Goal: Transaction & Acquisition: Purchase product/service

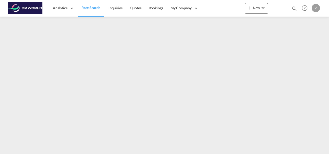
click at [95, 7] on span "Rate Search" at bounding box center [91, 7] width 19 height 4
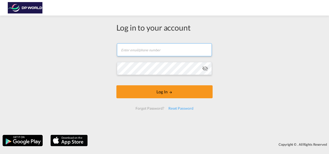
type input "[PERSON_NAME][EMAIL_ADDRESS][PERSON_NAME][DOMAIN_NAME]"
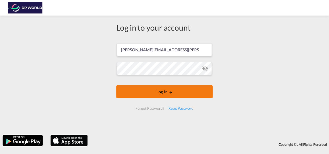
click at [176, 91] on button "Log In" at bounding box center [165, 91] width 96 height 13
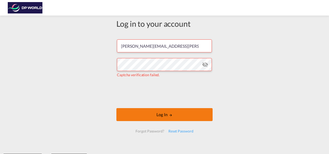
click at [163, 114] on button "Log In" at bounding box center [165, 114] width 96 height 13
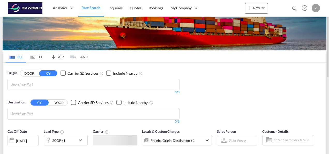
scroll to position [18, 0]
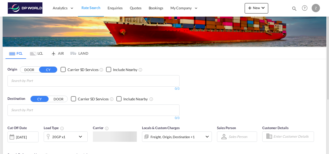
click at [77, 77] on md-chips at bounding box center [94, 80] width 172 height 11
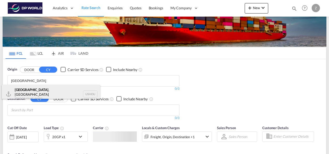
type input "[GEOGRAPHIC_DATA]"
click at [42, 92] on div "[GEOGRAPHIC_DATA] , [GEOGRAPHIC_DATA] [GEOGRAPHIC_DATA] USHOU" at bounding box center [51, 94] width 98 height 19
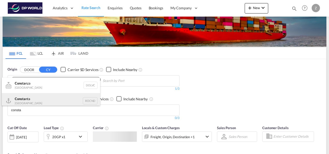
type input "consta"
click at [42, 99] on div "Consta nta [GEOGRAPHIC_DATA] [GEOGRAPHIC_DATA]" at bounding box center [51, 101] width 98 height 16
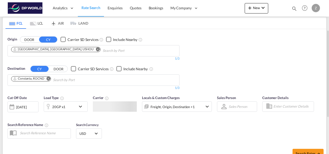
scroll to position [68, 0]
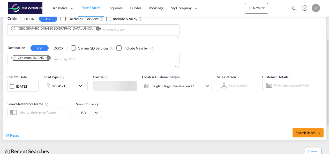
click at [82, 83] on md-icon "icon-chevron-down" at bounding box center [81, 86] width 9 height 6
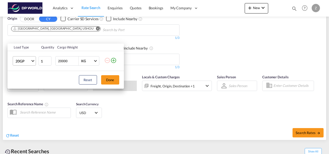
click at [32, 64] on md-select-value "20GP" at bounding box center [25, 60] width 21 height 9
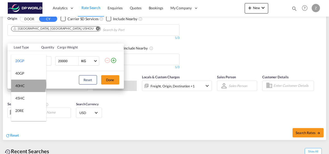
click at [28, 84] on md-option "40HC" at bounding box center [28, 85] width 35 height 12
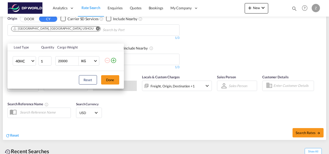
click at [154, 97] on div "Load Type Quantity Cargo Weight 40HC 1 20000 KG KG Load type addition is restri…" at bounding box center [164, 77] width 329 height 154
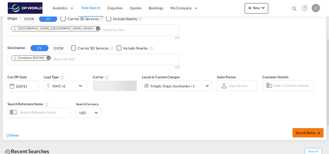
click at [311, 131] on span "Search Rates" at bounding box center [308, 133] width 25 height 4
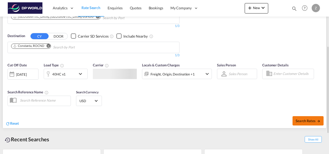
click at [302, 120] on span "Search Rates" at bounding box center [308, 121] width 25 height 4
click at [131, 75] on div at bounding box center [115, 74] width 44 height 10
click at [133, 60] on div "Cut Off Date [DATE] [DATE] Load Type 40HC x1 Carrier Locals & Custom Charges Fr…" at bounding box center [110, 73] width 210 height 27
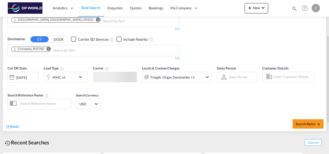
scroll to position [77, 0]
click at [175, 106] on div "Cut Off Date [DATE] [DATE] Load Type 40HC x1 Carrier Locals & Custom Charges Fr…" at bounding box center [165, 88] width 324 height 50
click at [118, 74] on div at bounding box center [115, 76] width 44 height 10
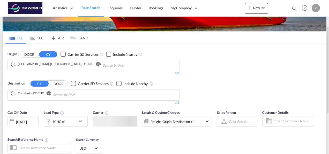
scroll to position [31, 0]
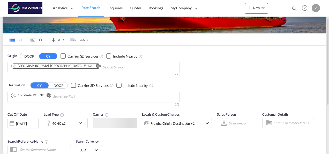
click at [199, 75] on div "Origin DOOR CY Carrier SD Services Include Nearby [GEOGRAPHIC_DATA], [GEOGRAPHI…" at bounding box center [165, 78] width 324 height 64
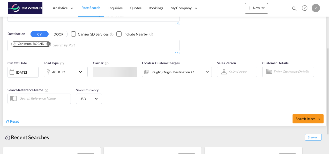
scroll to position [83, 0]
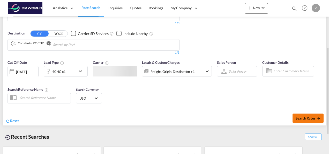
click at [307, 118] on span "Search Rates" at bounding box center [308, 118] width 25 height 4
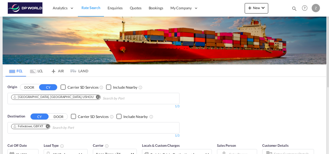
click at [50, 125] on button "Remove" at bounding box center [46, 126] width 8 height 5
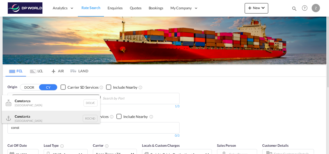
type input "const"
click at [48, 115] on div "Const anta [GEOGRAPHIC_DATA] [GEOGRAPHIC_DATA]" at bounding box center [51, 119] width 98 height 16
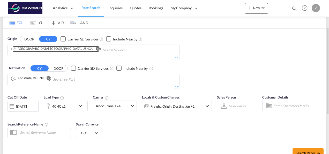
scroll to position [60, 0]
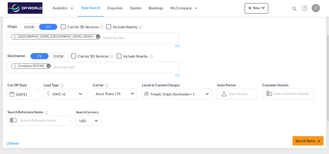
click at [27, 93] on div "[DATE]" at bounding box center [21, 94] width 11 height 5
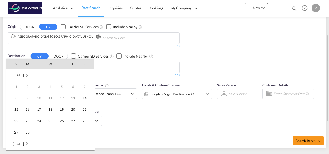
scroll to position [206, 0]
click at [71, 141] on span "3" at bounding box center [73, 144] width 10 height 10
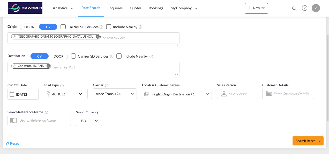
click at [219, 119] on div "Cut Off Date [DATE] [DATE] Load Type 40HC x1 Carrier Anco Trans +74 Online Rate…" at bounding box center [165, 105] width 324 height 50
click at [308, 141] on span "Search Rates" at bounding box center [308, 141] width 25 height 4
type input "USHOU to ROCND / [DATE]"
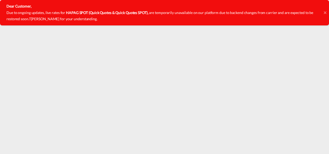
click at [326, 13] on icon at bounding box center [325, 13] width 3 height 4
